Goal: Communication & Community: Answer question/provide support

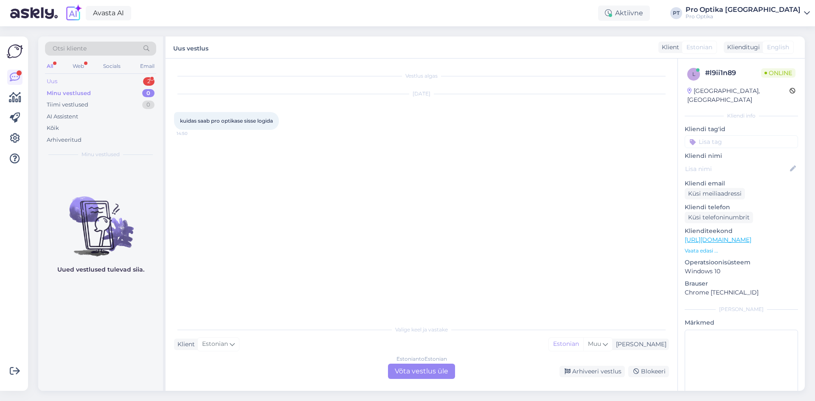
click at [149, 81] on div "2" at bounding box center [148, 81] width 11 height 8
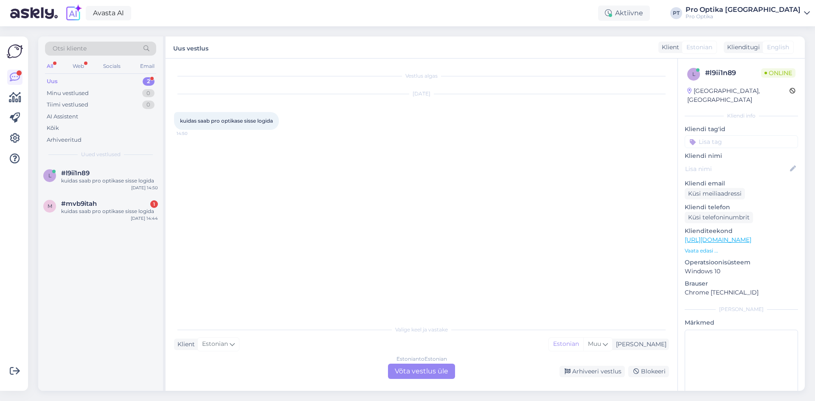
click at [140, 210] on div "kuidas saab pro optikase sisse logida" at bounding box center [109, 211] width 97 height 8
click at [432, 377] on div "Estonian to Estonian Võta vestlus üle" at bounding box center [421, 371] width 67 height 15
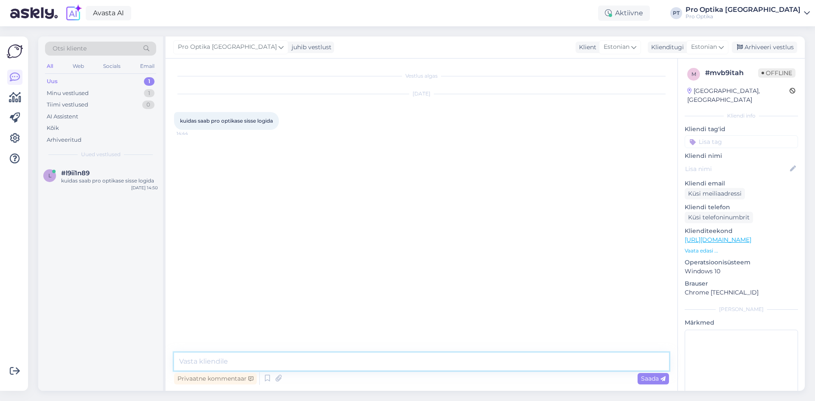
click at [224, 361] on textarea at bounding box center [421, 362] width 495 height 18
type textarea "Tere!"
type textarea "N"
type textarea "Üleval paremas nurgas on sisselogimine."
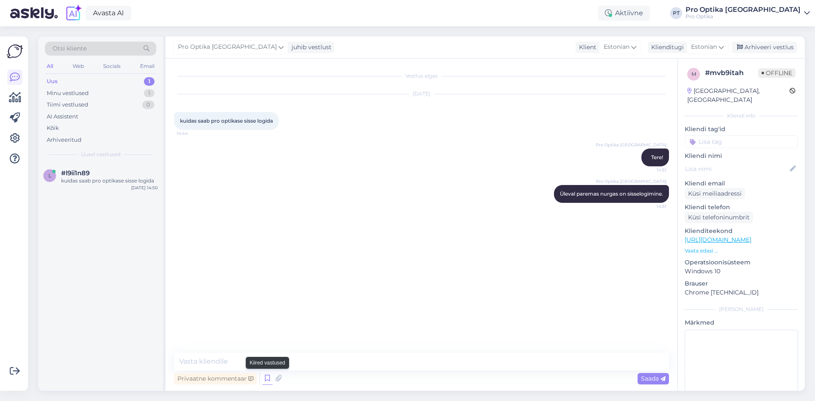
click at [268, 381] on icon at bounding box center [267, 378] width 10 height 13
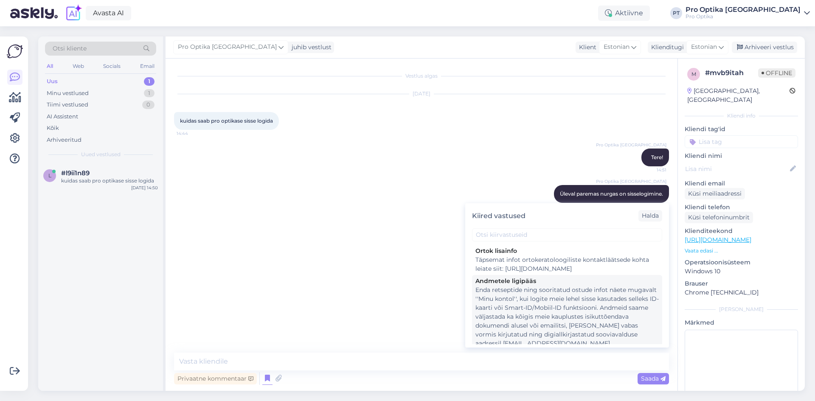
click at [611, 331] on div "Enda retseptide ning sooritatud ostude infot näete mugavalt ''Minu kontol'', ku…" at bounding box center [566, 317] width 183 height 62
type textarea "Enda retseptide ning sooritatud ostude infot näete mugavalt ''Minu kontol'', ku…"
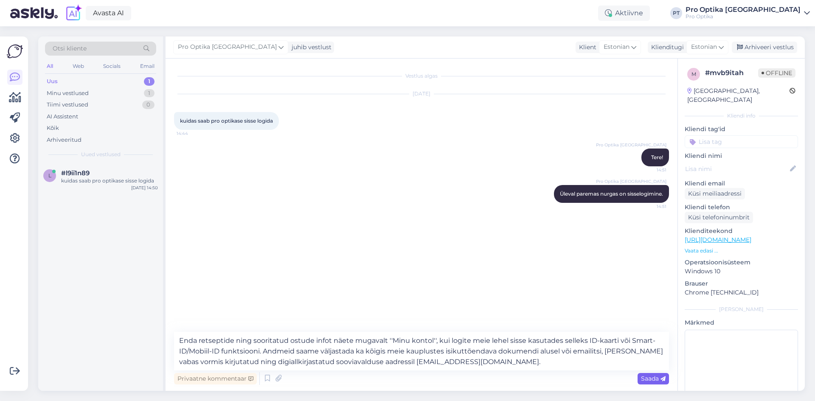
click at [646, 381] on span "Saada" at bounding box center [653, 379] width 25 height 8
